Goal: Transaction & Acquisition: Purchase product/service

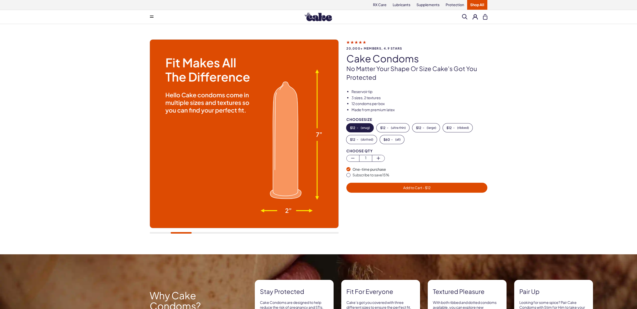
scroll to position [1, 0]
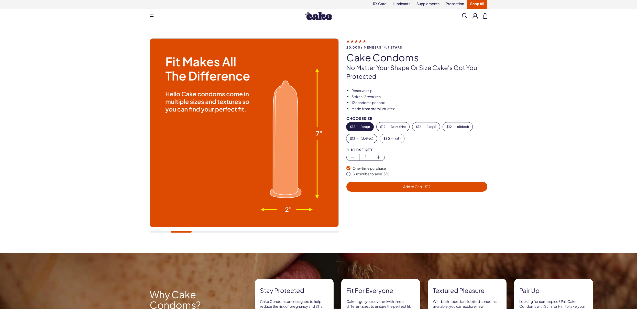
click at [475, 15] on button at bounding box center [474, 15] width 5 height 5
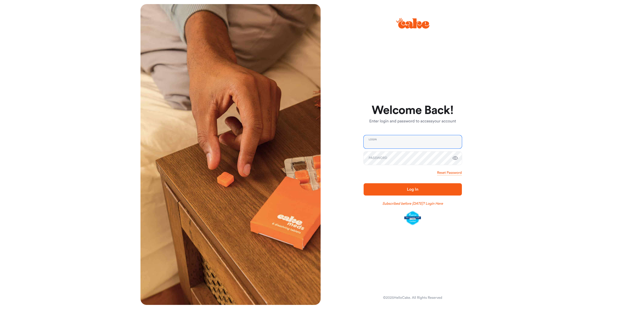
click at [387, 145] on input "email" at bounding box center [412, 141] width 98 height 13
type input "**********"
click at [408, 189] on span "Log In" at bounding box center [412, 189] width 11 height 4
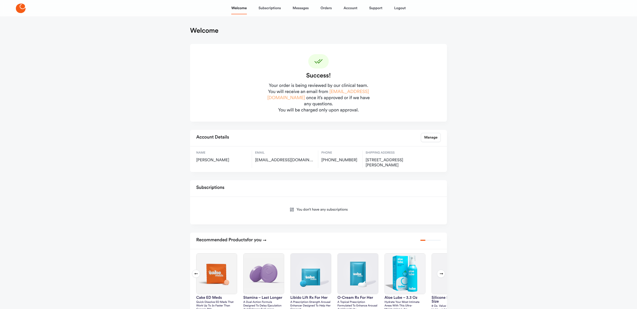
click at [354, 92] on link "meds@hellocake.com" at bounding box center [318, 95] width 102 height 11
